Goal: Task Accomplishment & Management: Use online tool/utility

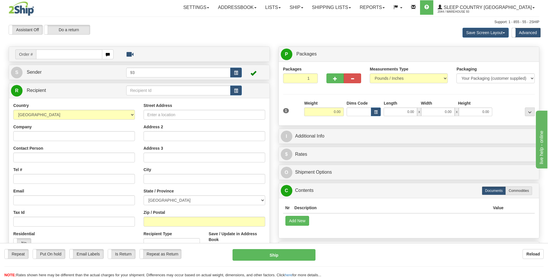
click at [55, 55] on input "text" at bounding box center [69, 54] width 66 height 10
type input "9000I145354"
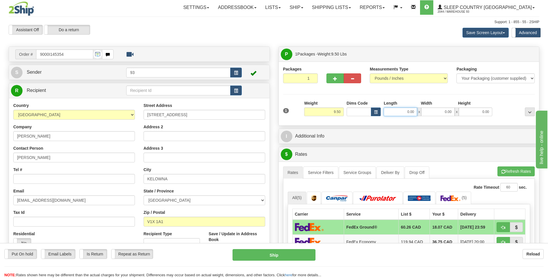
click at [399, 113] on input "0.00" at bounding box center [399, 111] width 33 height 9
type input "14.00"
click at [437, 110] on input "0.00" at bounding box center [437, 111] width 33 height 9
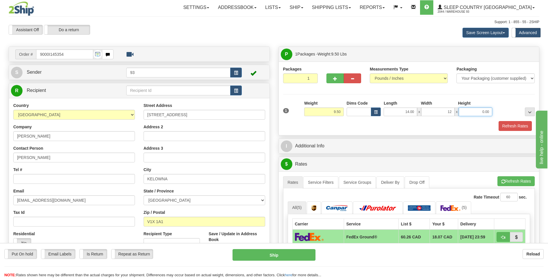
type input "12.00"
click at [470, 113] on input "0.00" at bounding box center [475, 111] width 33 height 9
type input "6.00"
click at [505, 127] on button "Refresh Rates" at bounding box center [514, 126] width 33 height 10
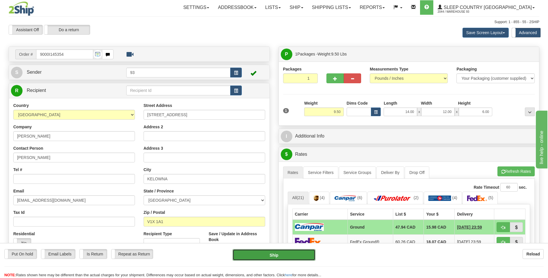
click at [310, 259] on button "Ship" at bounding box center [273, 255] width 83 height 12
type input "1"
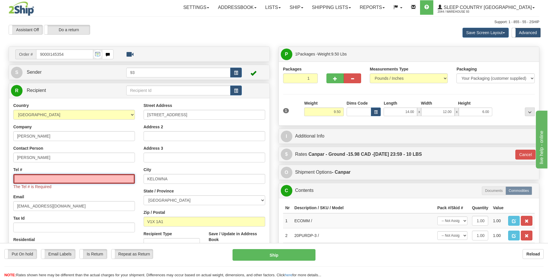
click at [98, 177] on input "Tel #" at bounding box center [74, 179] width 122 height 10
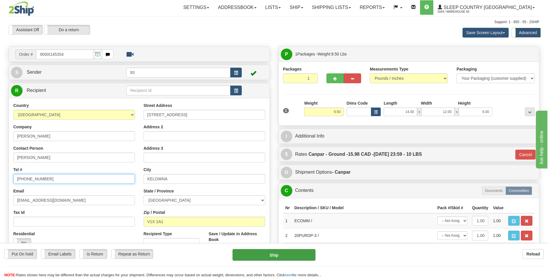
type input "[PHONE_NUMBER]"
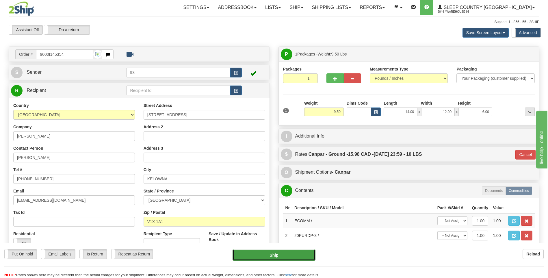
click at [304, 256] on button "Ship" at bounding box center [273, 255] width 83 height 12
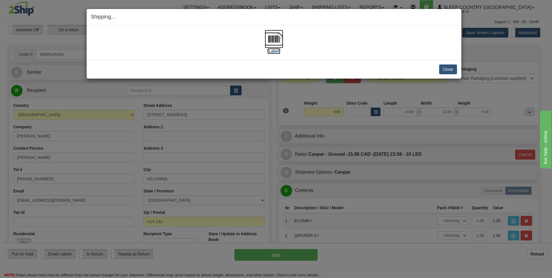
click at [272, 40] on img at bounding box center [274, 39] width 18 height 18
click at [454, 71] on button "Close" at bounding box center [448, 69] width 18 height 10
